Goal: Check status

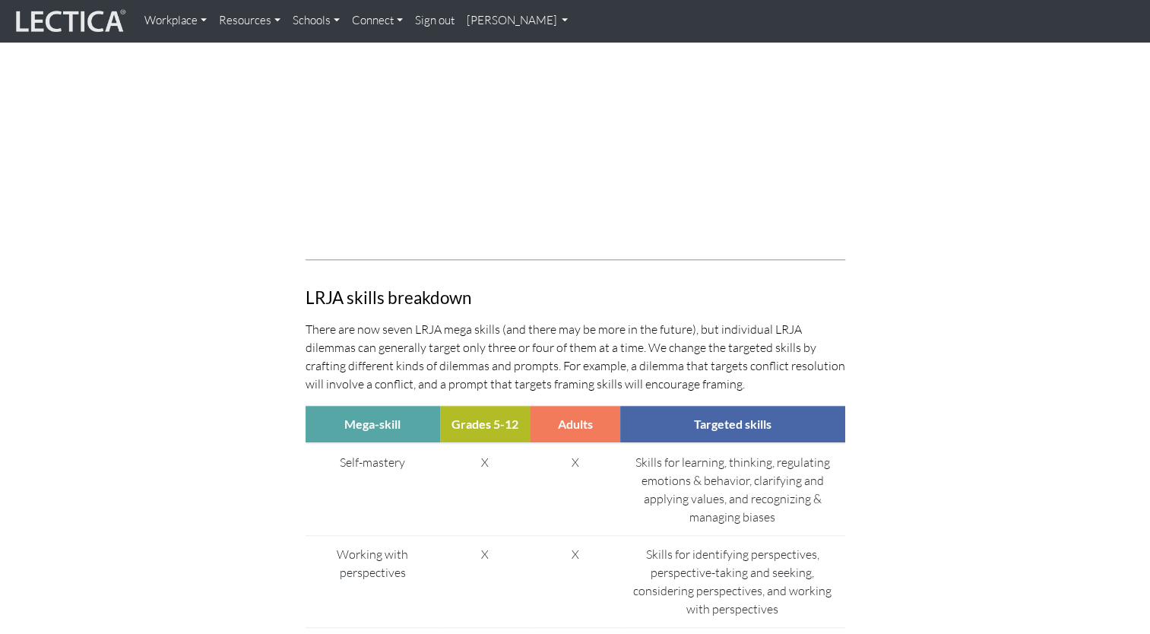
scroll to position [1216, 0]
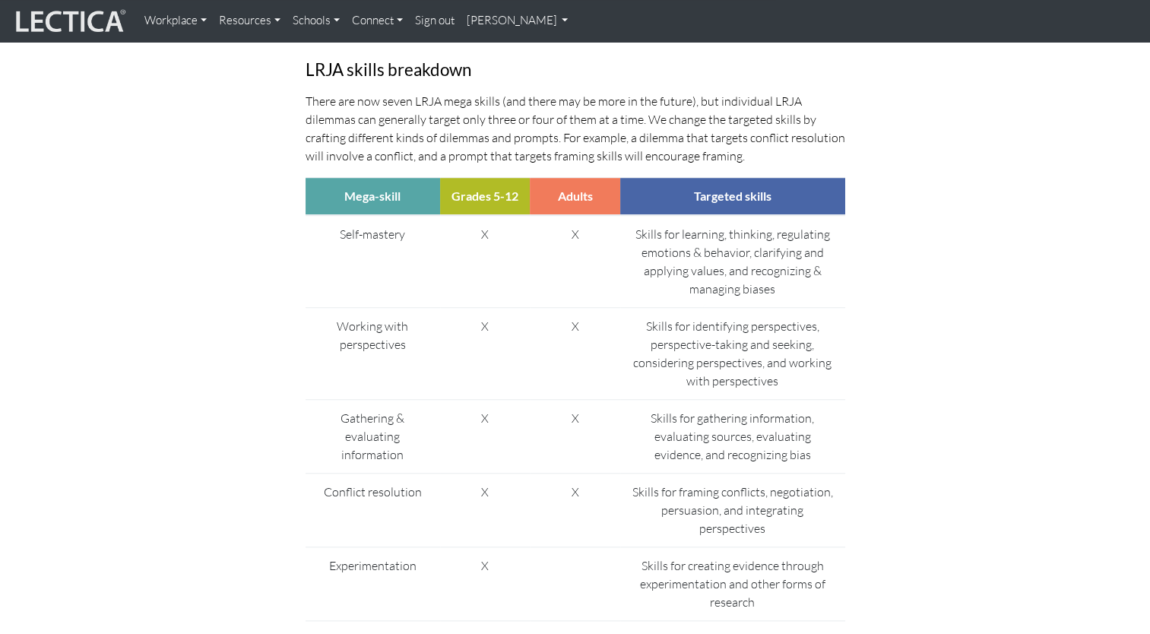
click at [534, 18] on link "[PERSON_NAME]" at bounding box center [518, 21] width 114 height 30
click at [509, 53] on link "My Profile" at bounding box center [538, 55] width 122 height 19
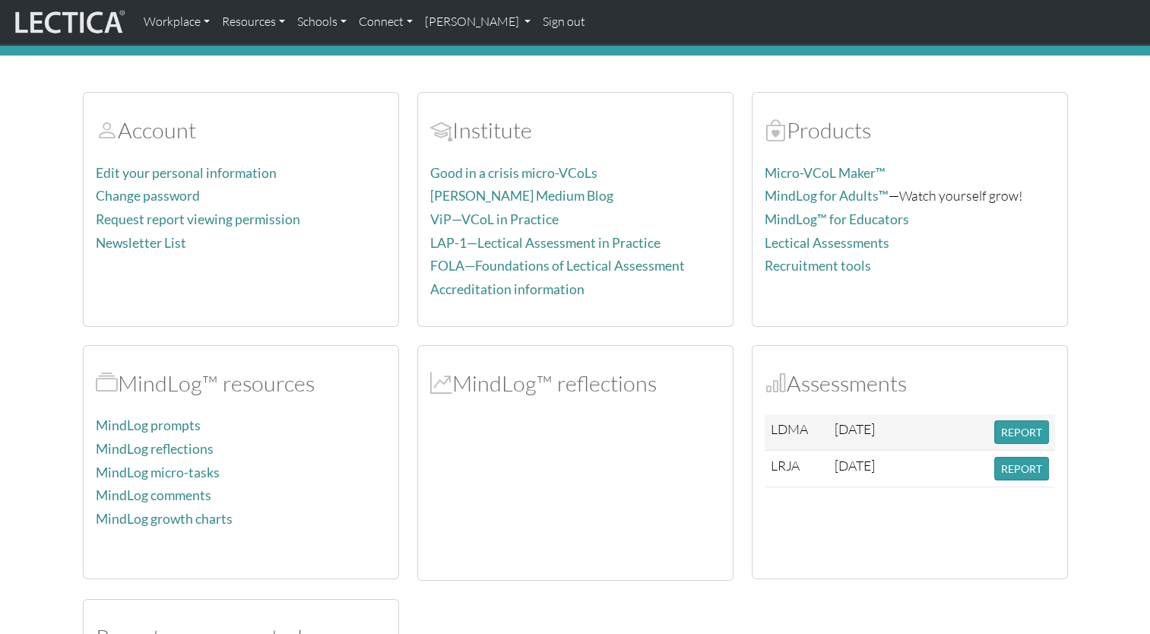
scroll to position [152, 0]
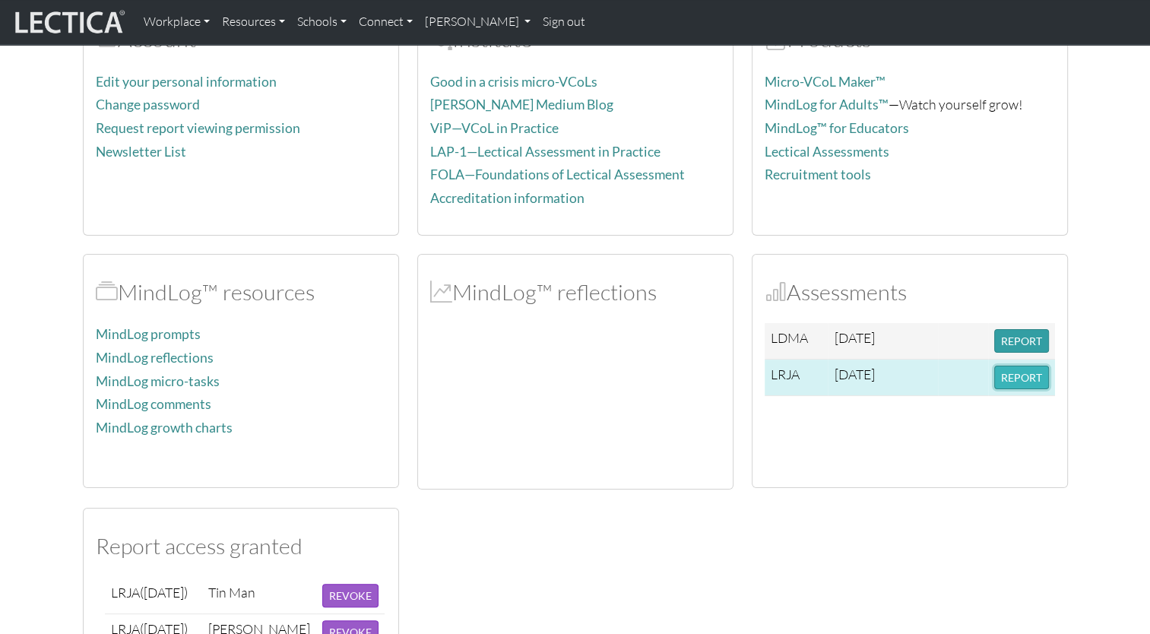
click at [1031, 379] on button "REPORT" at bounding box center [1021, 378] width 55 height 24
click at [1010, 373] on button "REPORT" at bounding box center [1021, 378] width 55 height 24
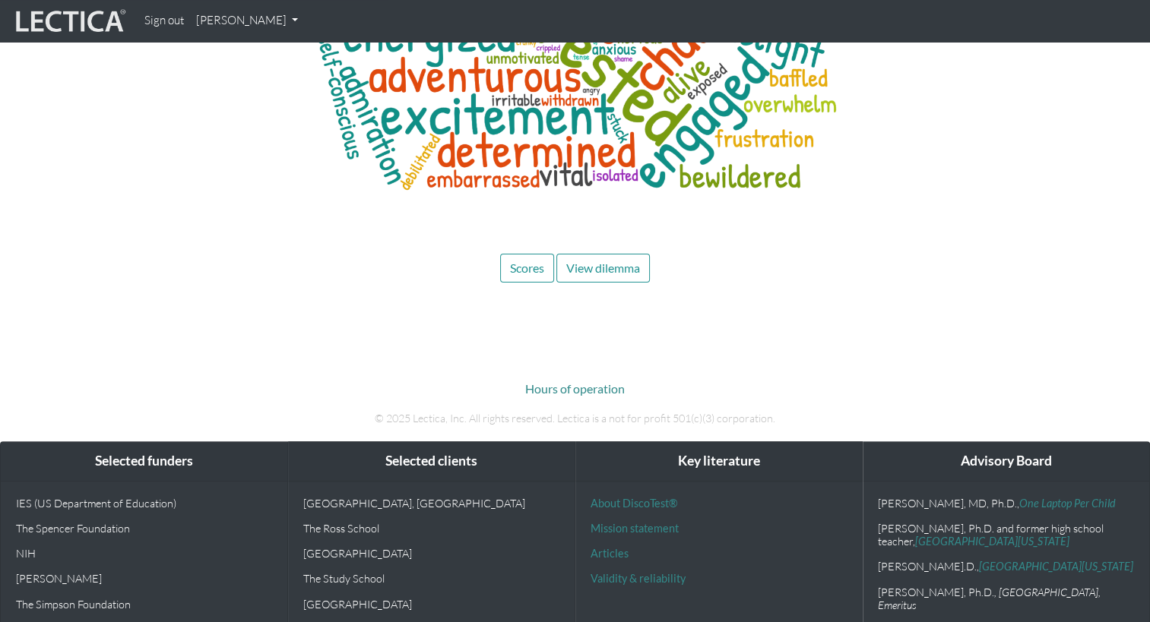
scroll to position [6185, 0]
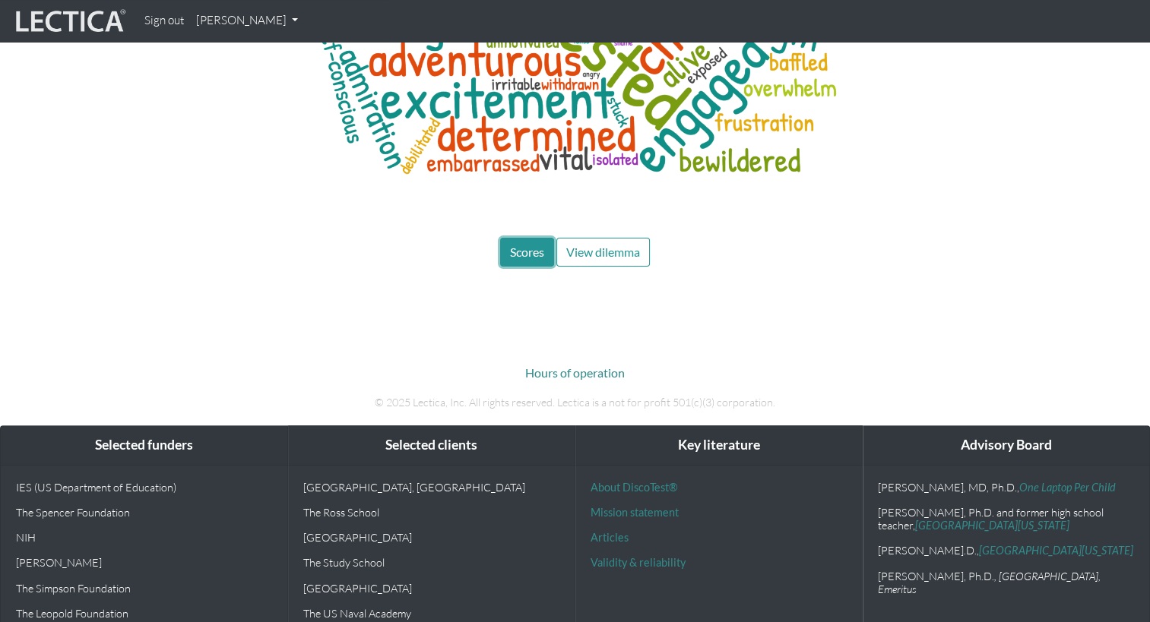
click at [538, 238] on button "Scores" at bounding box center [527, 252] width 54 height 29
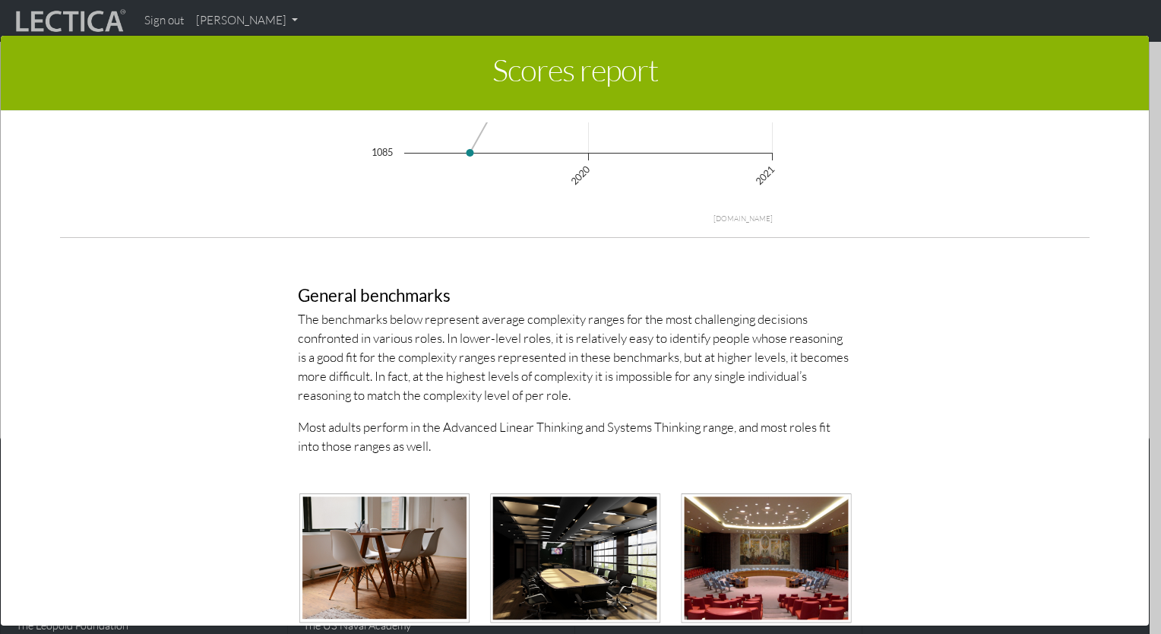
scroll to position [3838, 0]
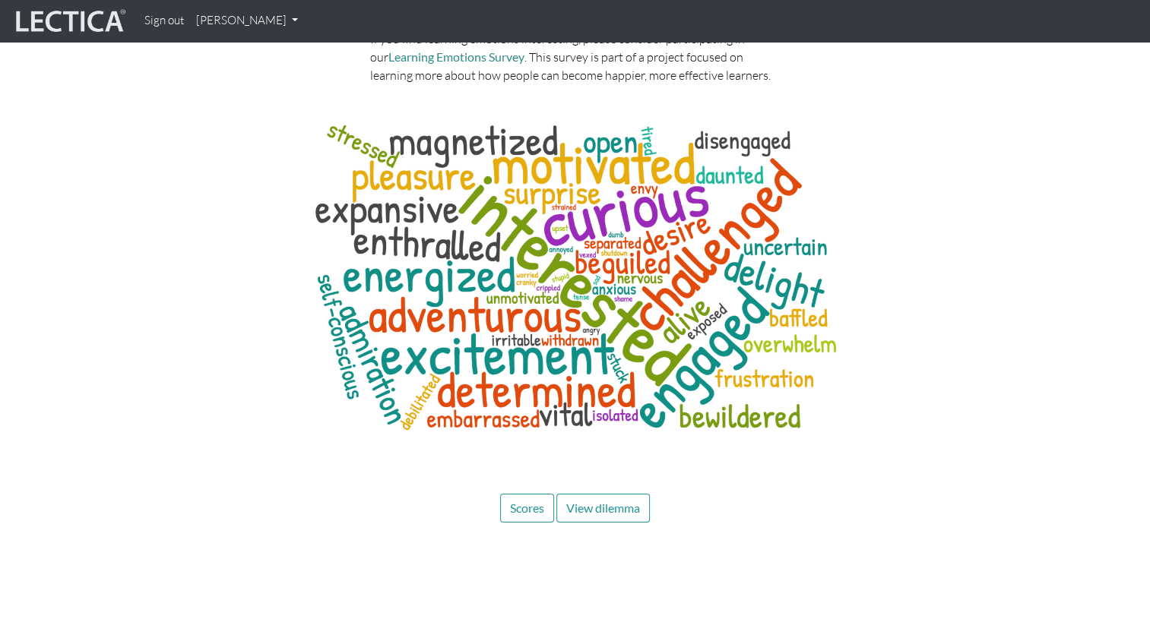
scroll to position [6185, 0]
